Goal: Information Seeking & Learning: Learn about a topic

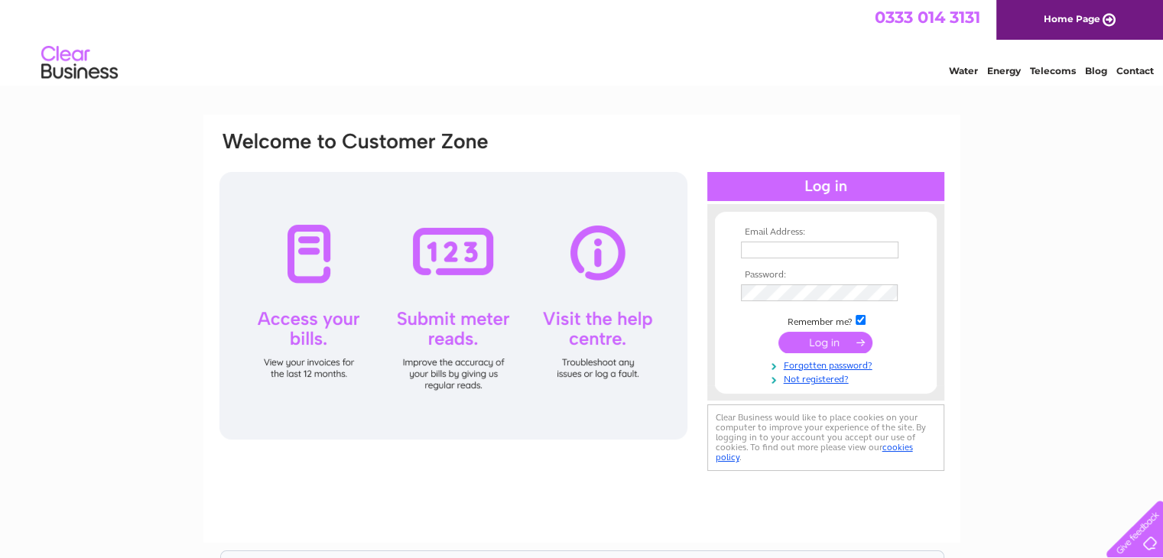
type input "info@vestadental.co.uk"
click at [831, 343] on input "submit" at bounding box center [825, 342] width 94 height 21
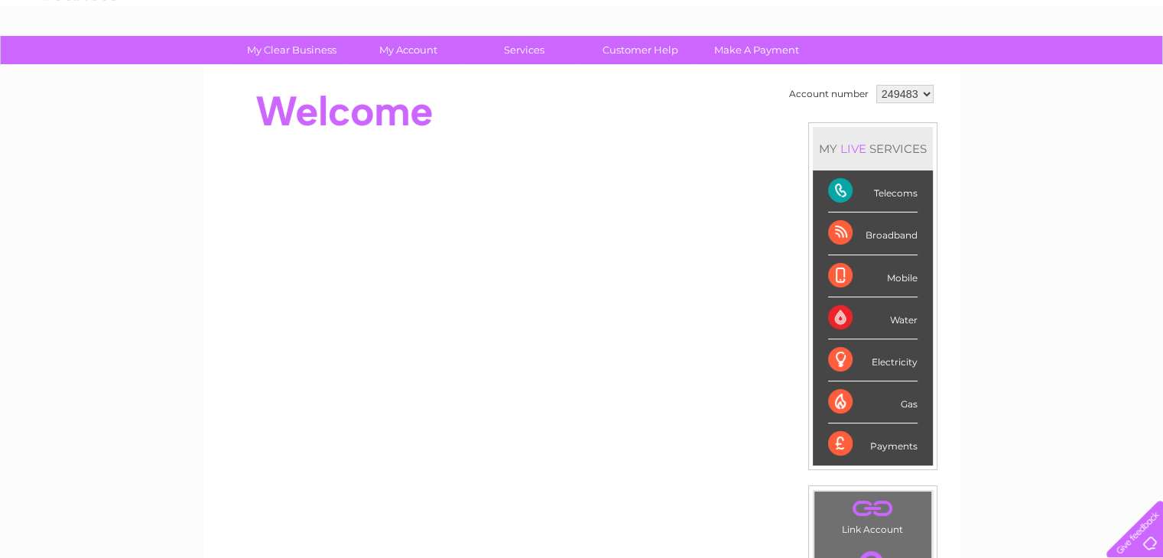
scroll to position [80, 0]
click at [902, 187] on div "Telecoms" at bounding box center [872, 191] width 89 height 42
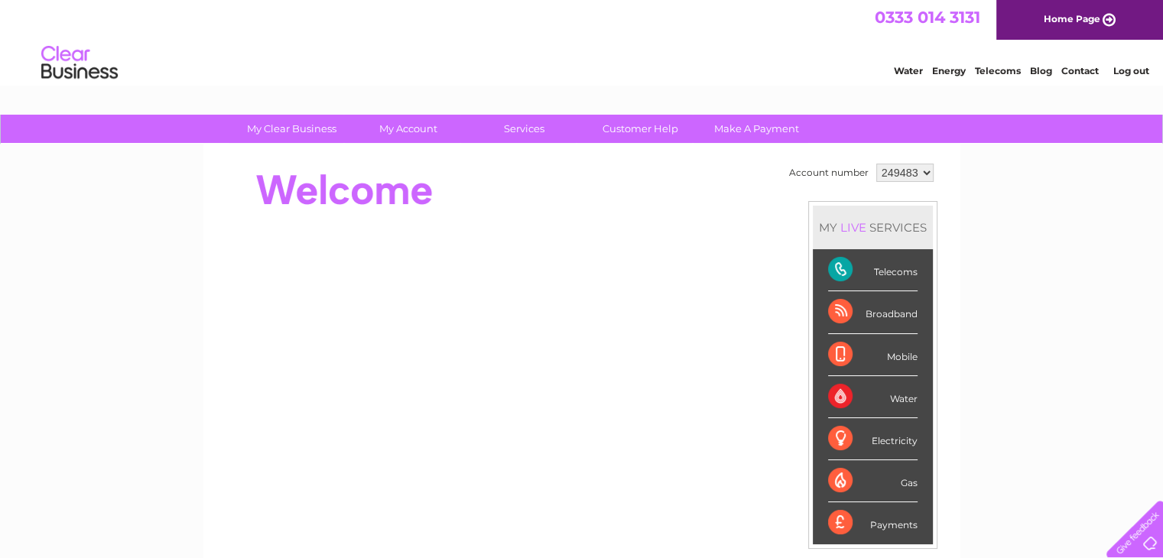
scroll to position [2, 0]
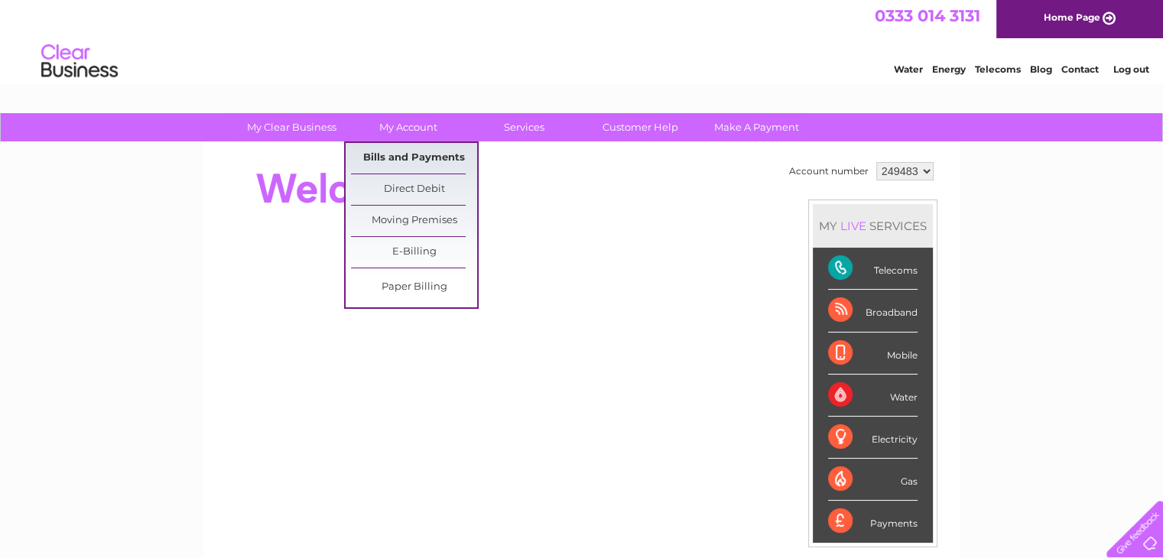
click at [421, 160] on link "Bills and Payments" at bounding box center [414, 158] width 126 height 31
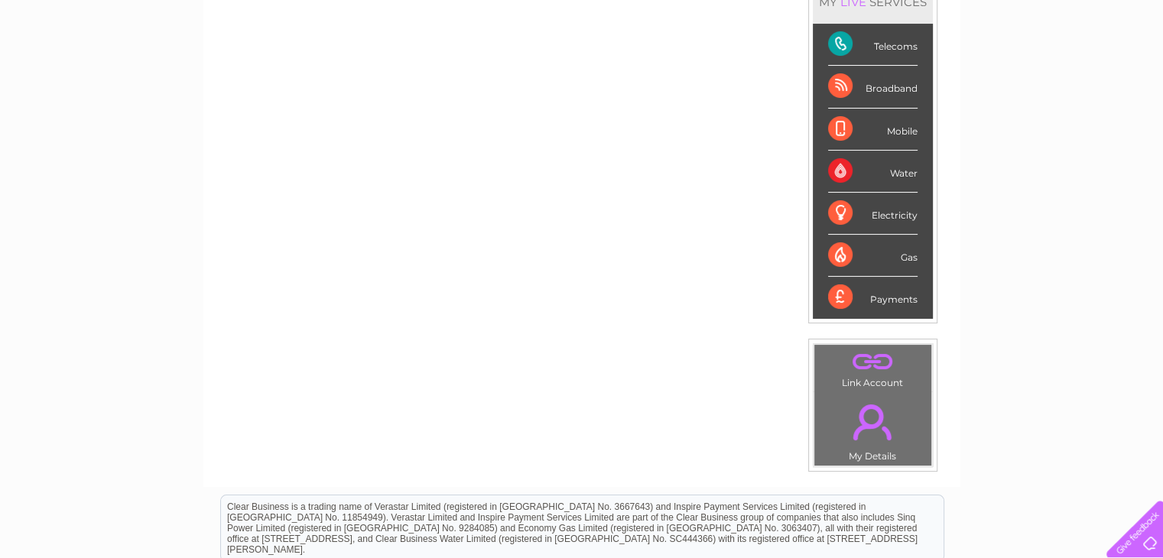
scroll to position [226, 0]
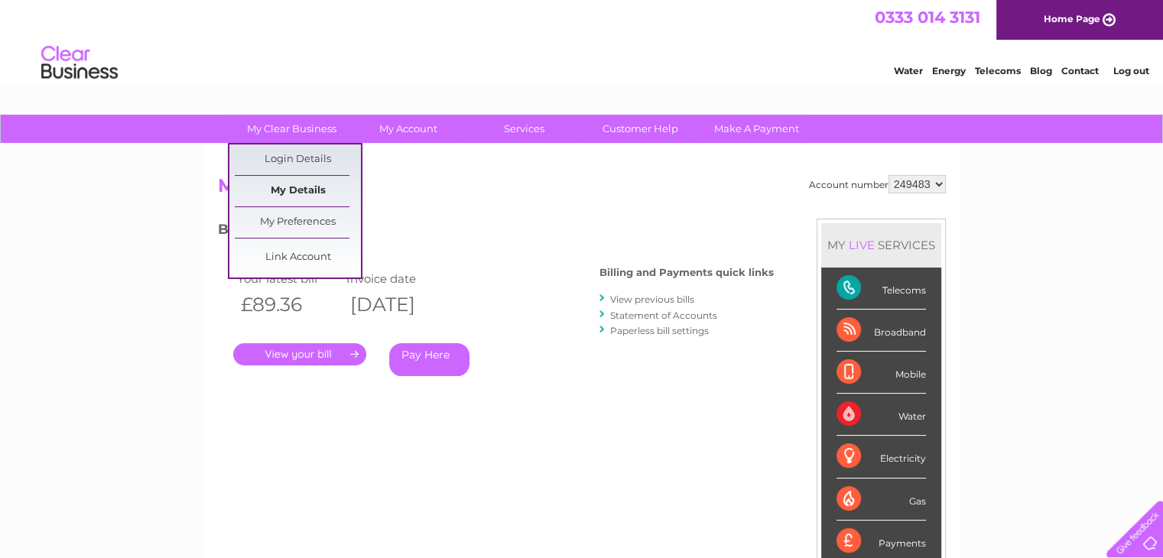
click at [291, 197] on link "My Details" at bounding box center [298, 191] width 126 height 31
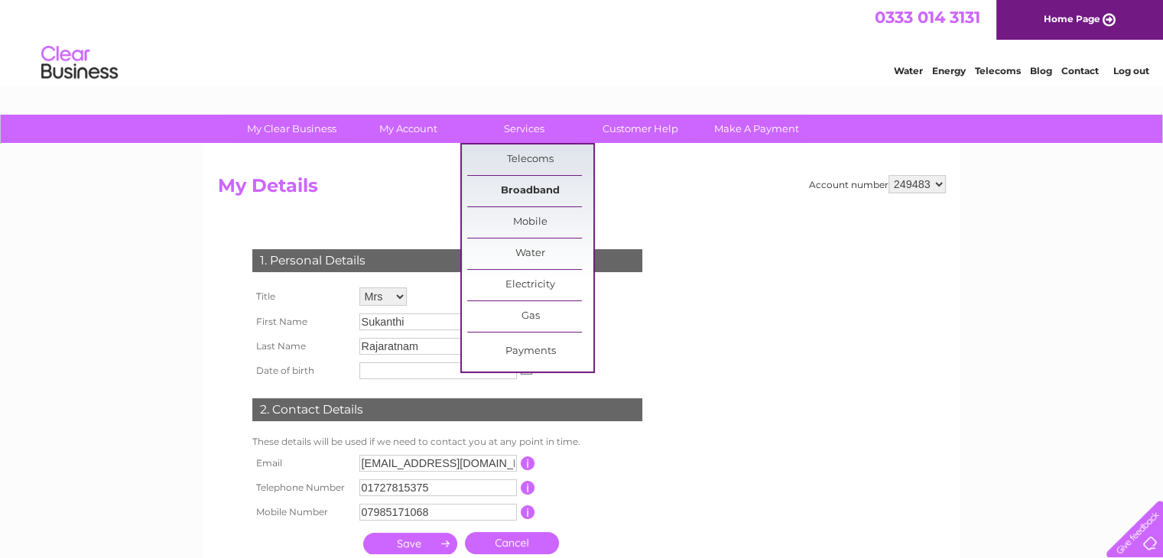
click at [535, 185] on link "Broadband" at bounding box center [530, 191] width 126 height 31
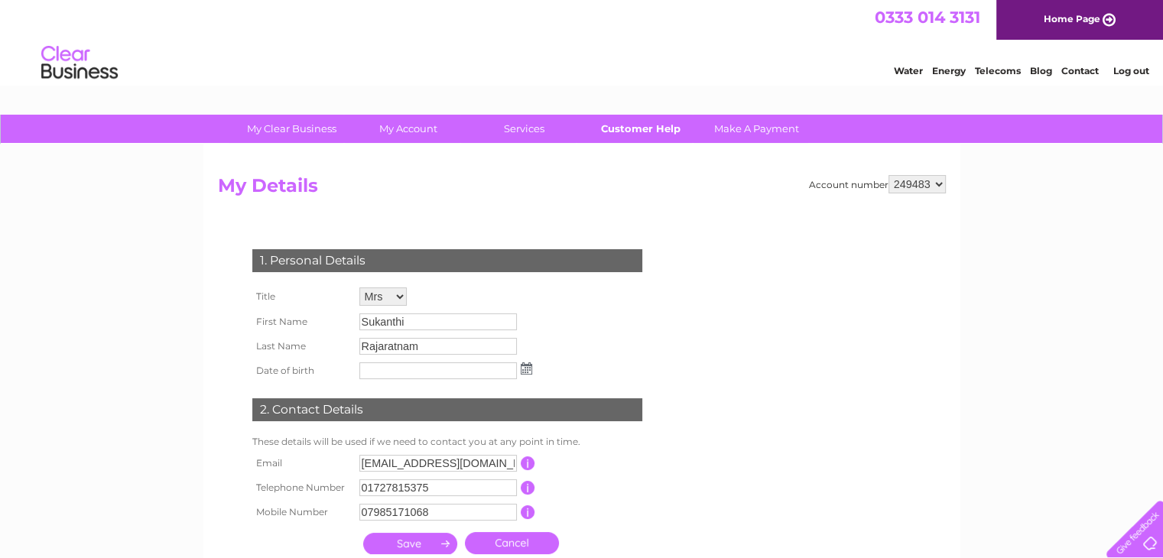
click at [663, 122] on link "Customer Help" at bounding box center [640, 129] width 126 height 28
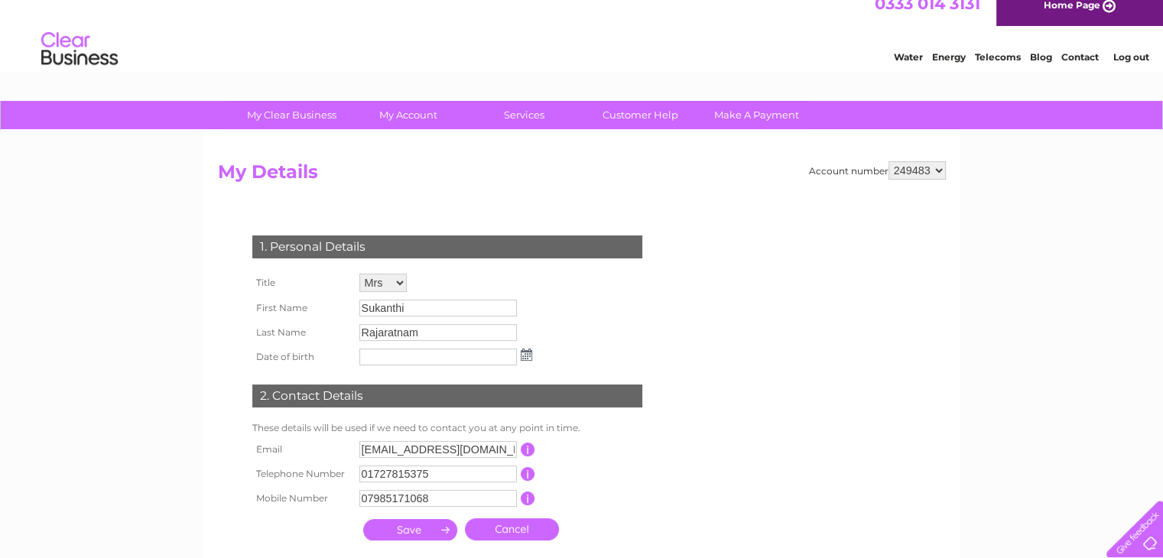
scroll to position [14, 0]
click at [645, 122] on link "Customer Help" at bounding box center [640, 115] width 126 height 28
